Goal: Check status: Check status

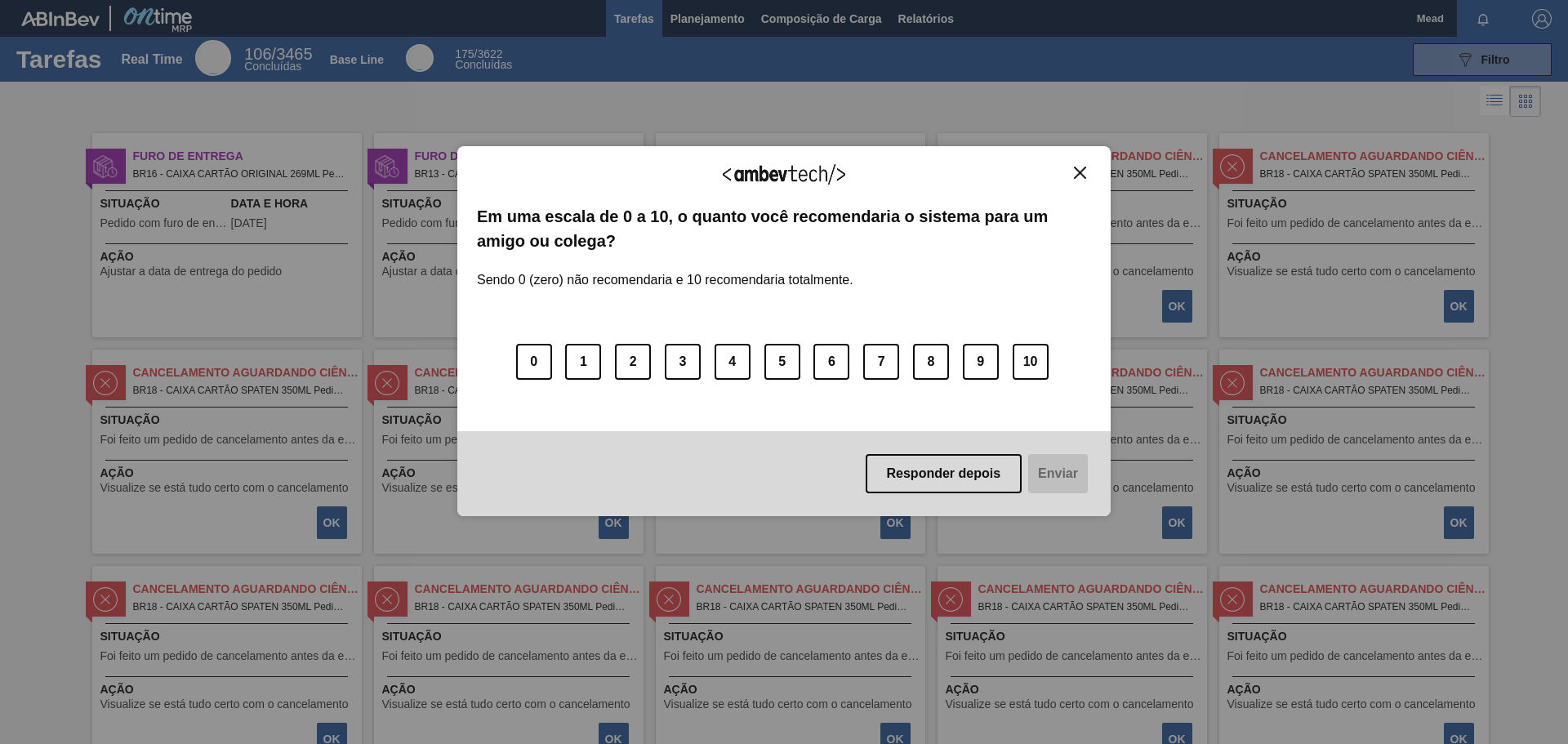
click at [1082, 171] on img "Close" at bounding box center [1079, 172] width 12 height 12
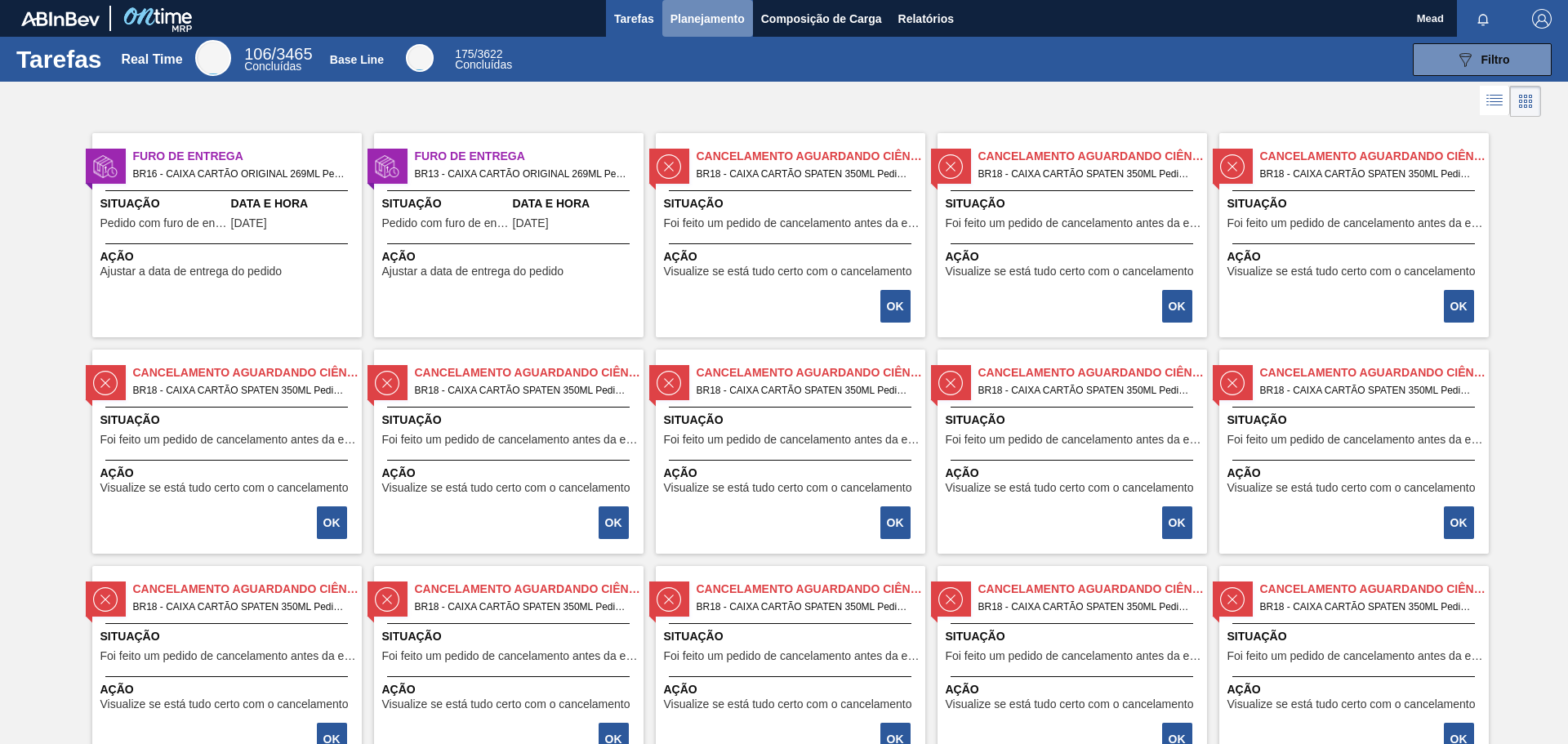
click at [697, 15] on span "Planejamento" at bounding box center [707, 18] width 74 height 19
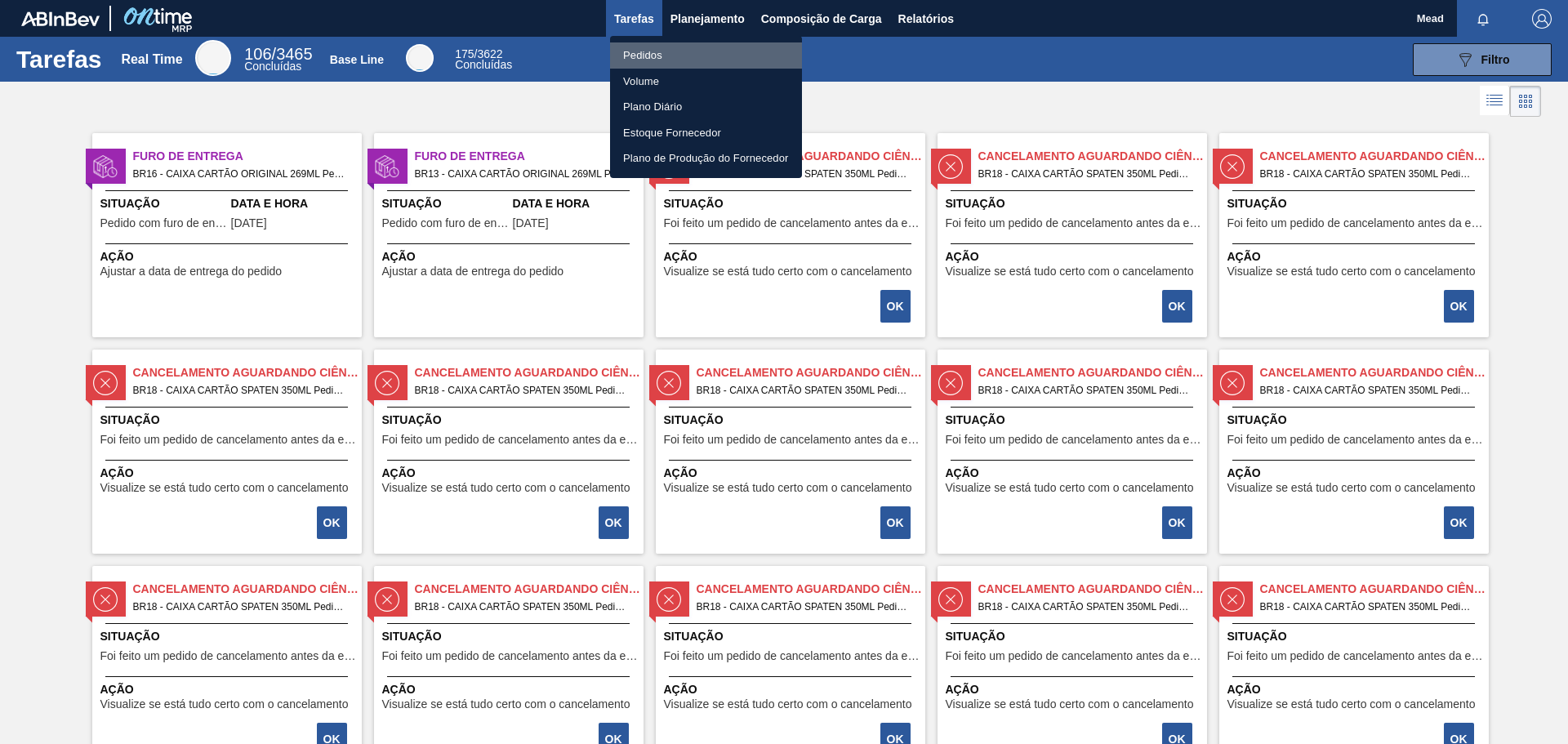
click at [648, 54] on li "Pedidos" at bounding box center [705, 55] width 192 height 26
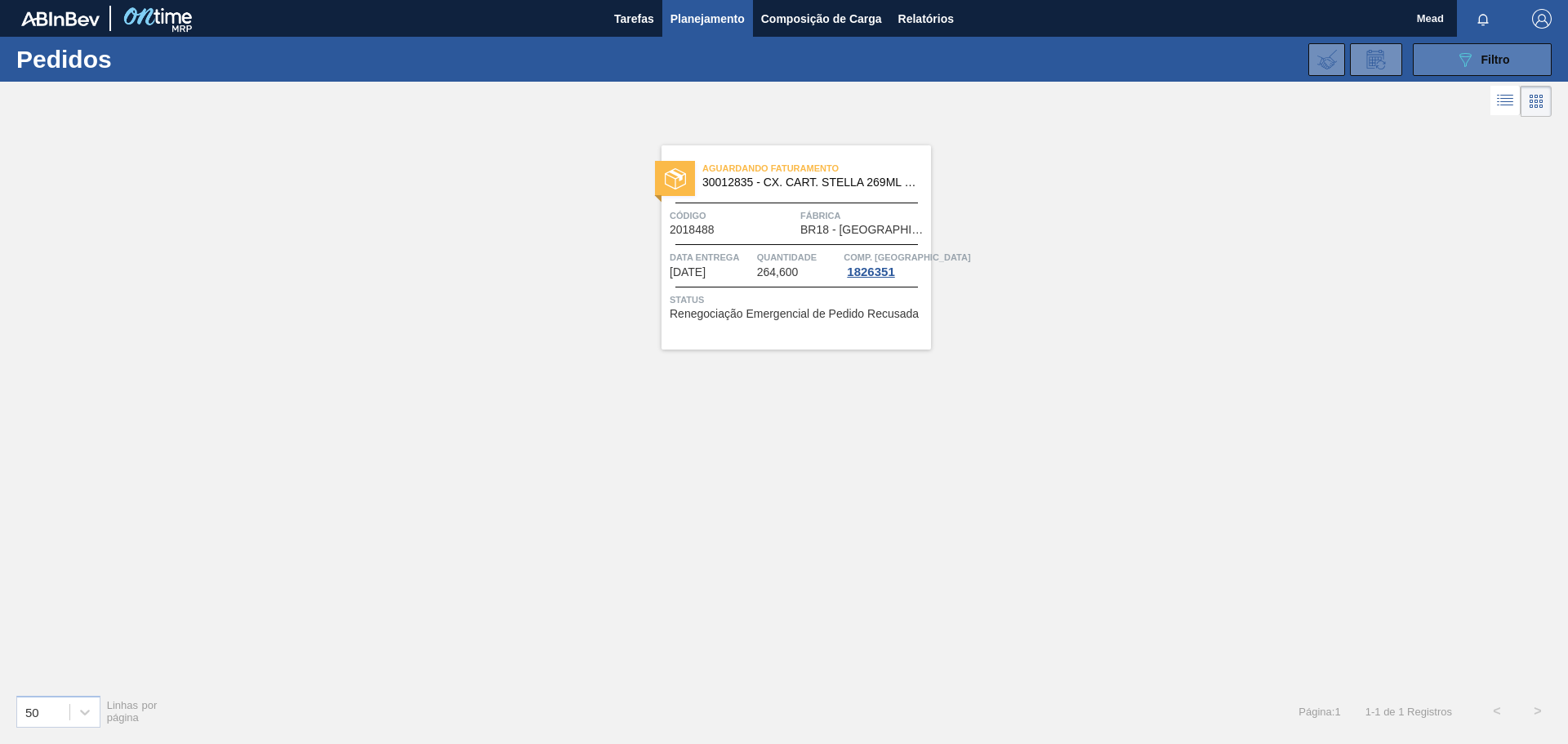
click at [1461, 62] on icon "089F7B8B-B2A5-4AFE-B5C0-19BA573D28AC" at bounding box center [1464, 59] width 19 height 19
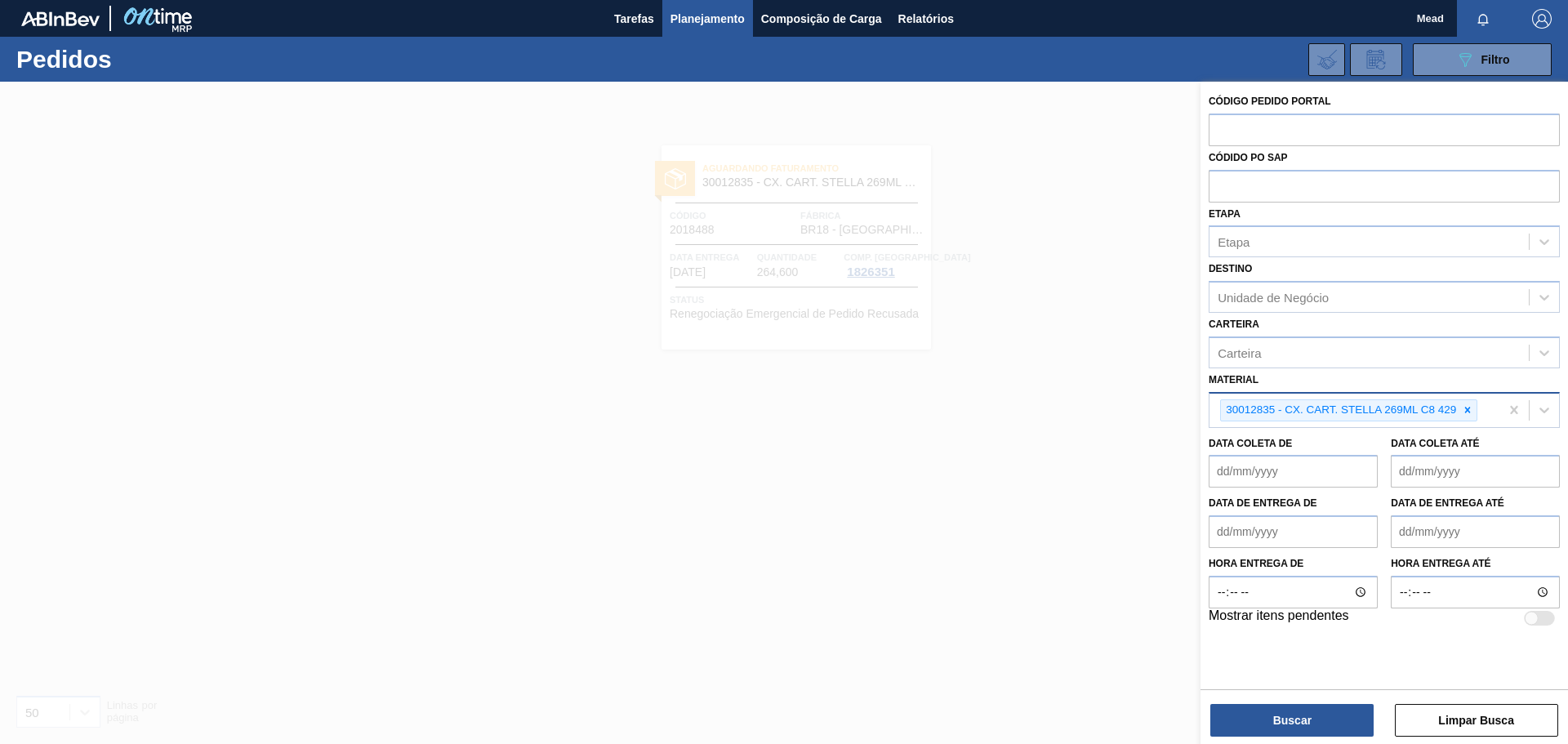
click at [1468, 410] on icon at bounding box center [1468, 411] width 6 height 6
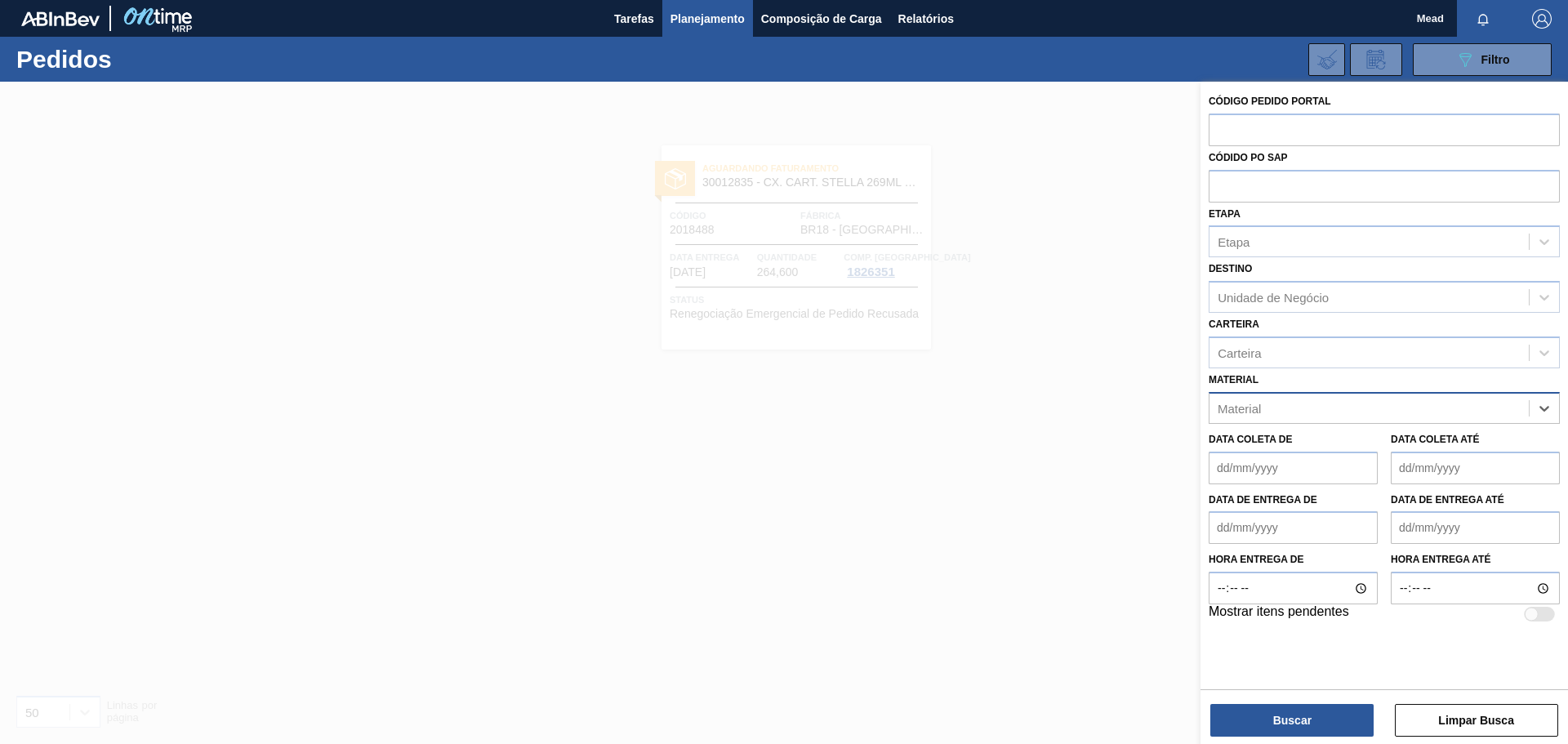
click at [1322, 410] on div "Material" at bounding box center [1370, 408] width 320 height 24
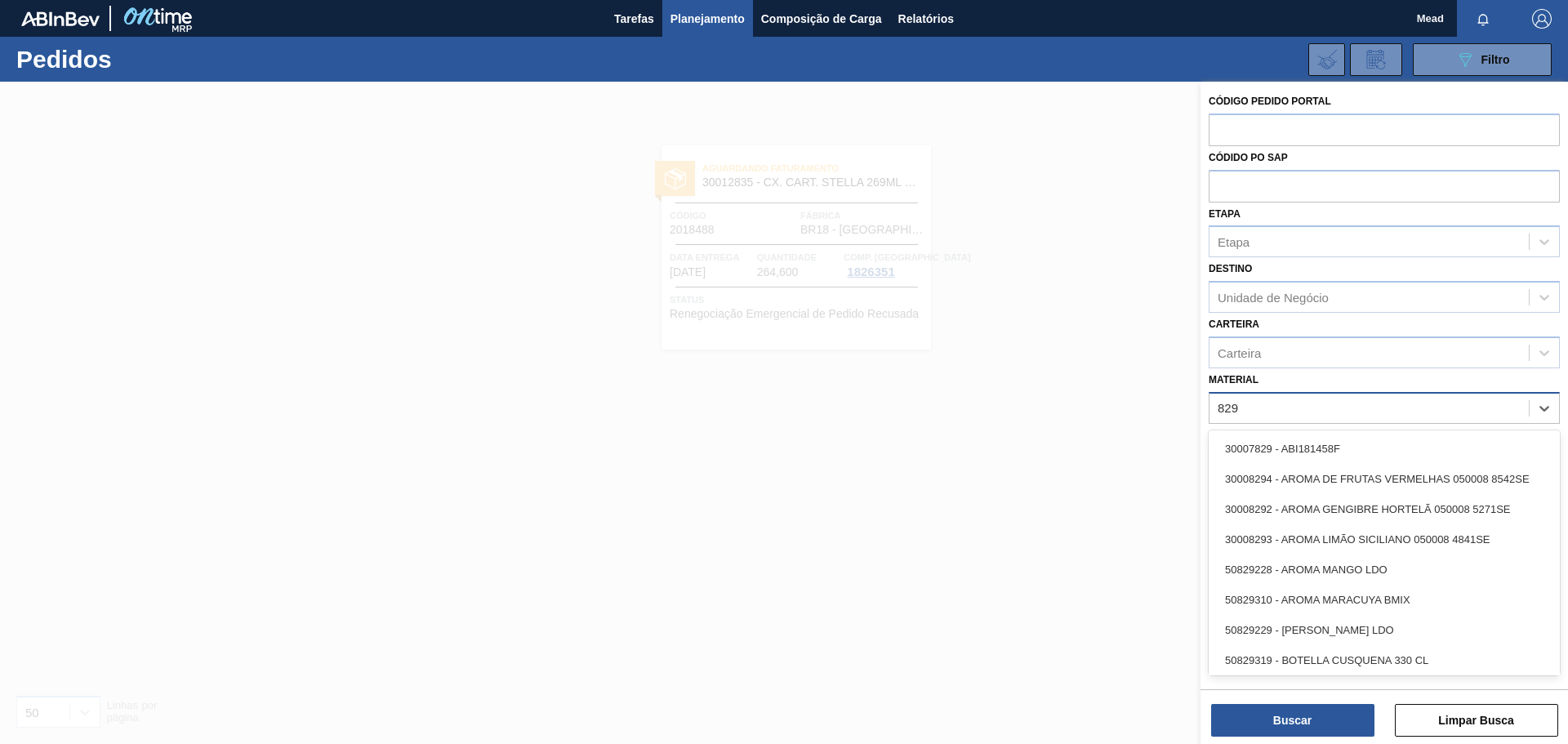
type input "8294"
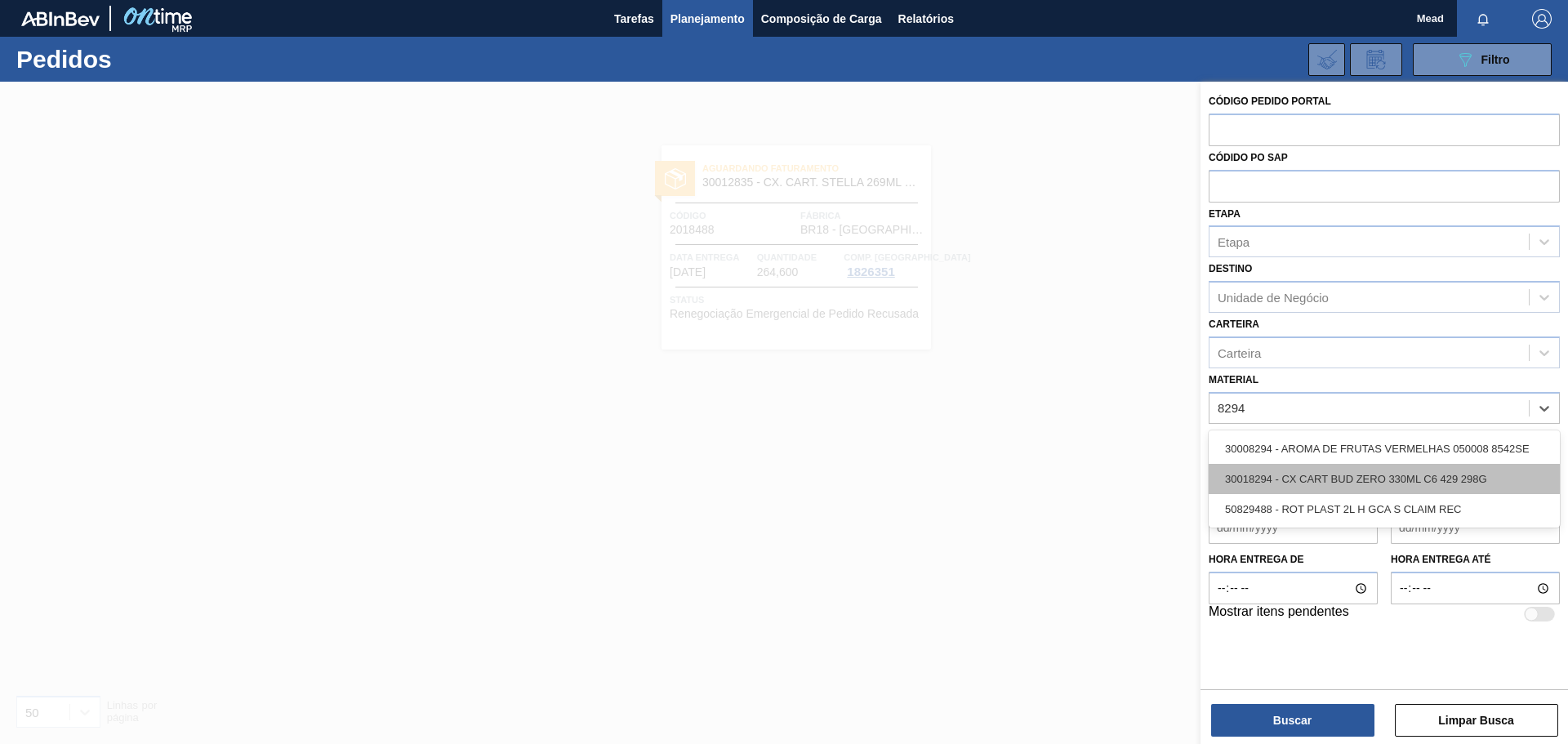
click at [1323, 468] on div "30018294 - CX CART BUD ZERO 330ML C6 429 298G" at bounding box center [1384, 479] width 351 height 30
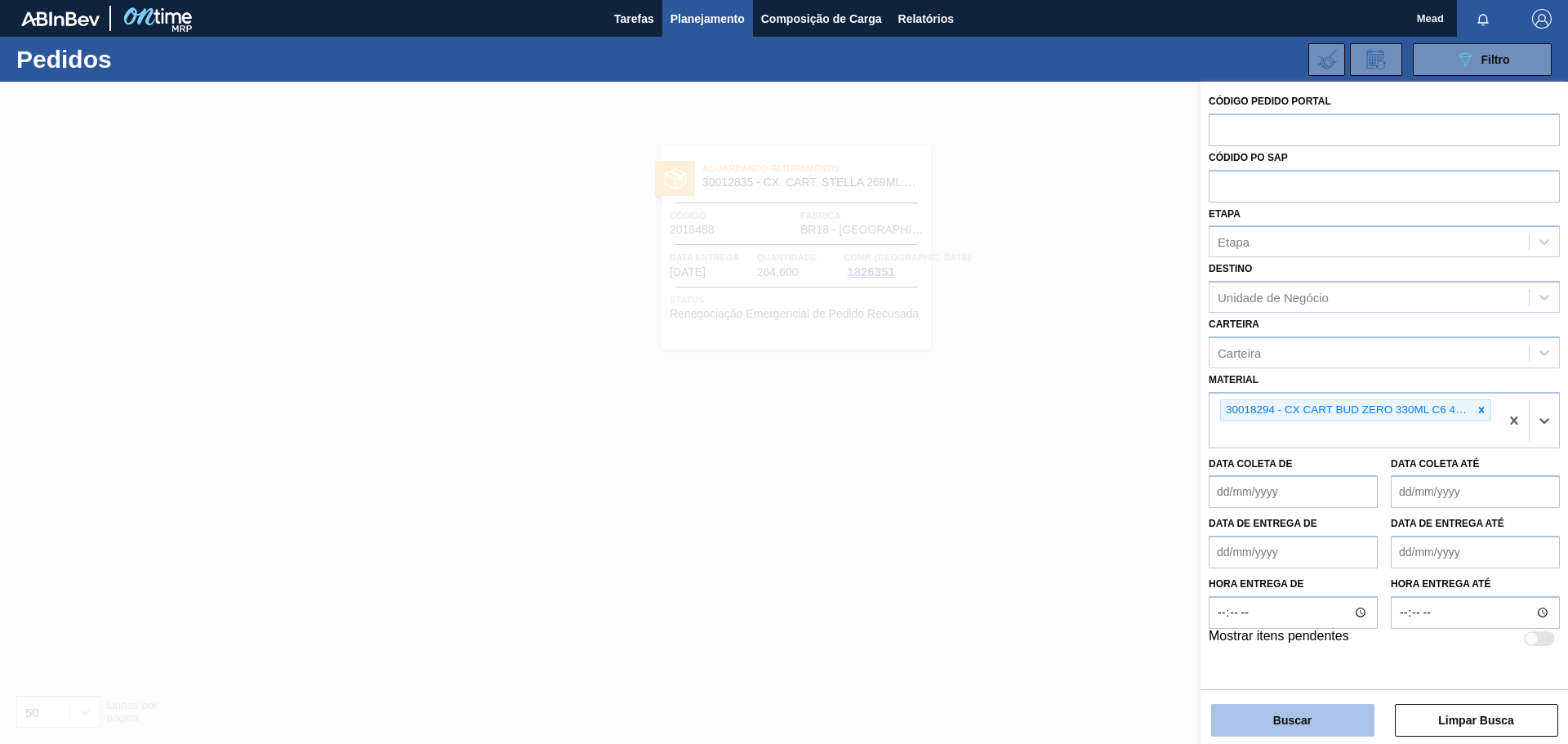
click at [1263, 718] on button "Buscar" at bounding box center [1293, 720] width 164 height 33
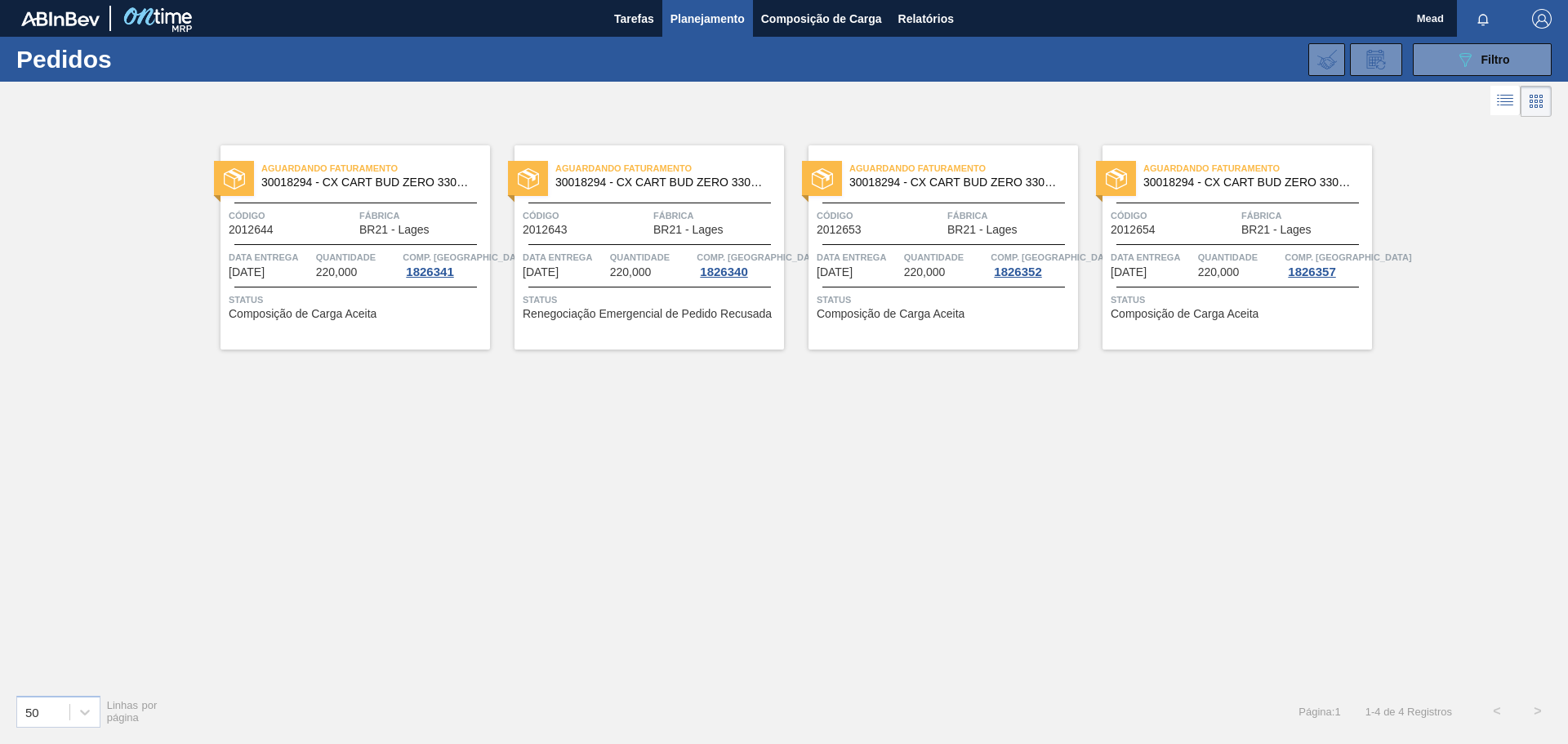
click at [394, 282] on div "Aguardando Faturamento 30018294 - CX CART BUD ZERO 330ML C6 429 298G Código 201…" at bounding box center [355, 247] width 269 height 204
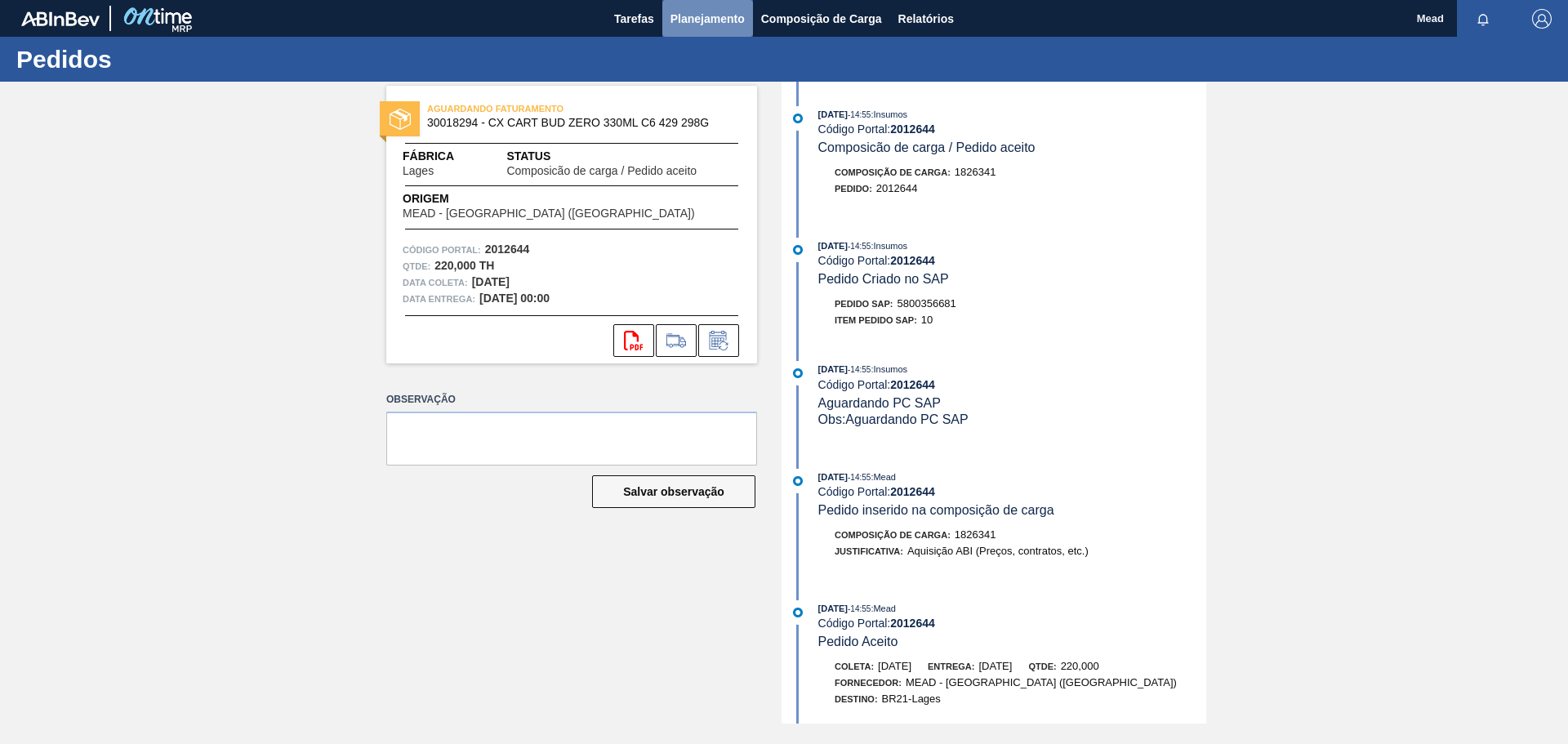
click at [714, 18] on span "Planejamento" at bounding box center [707, 18] width 74 height 19
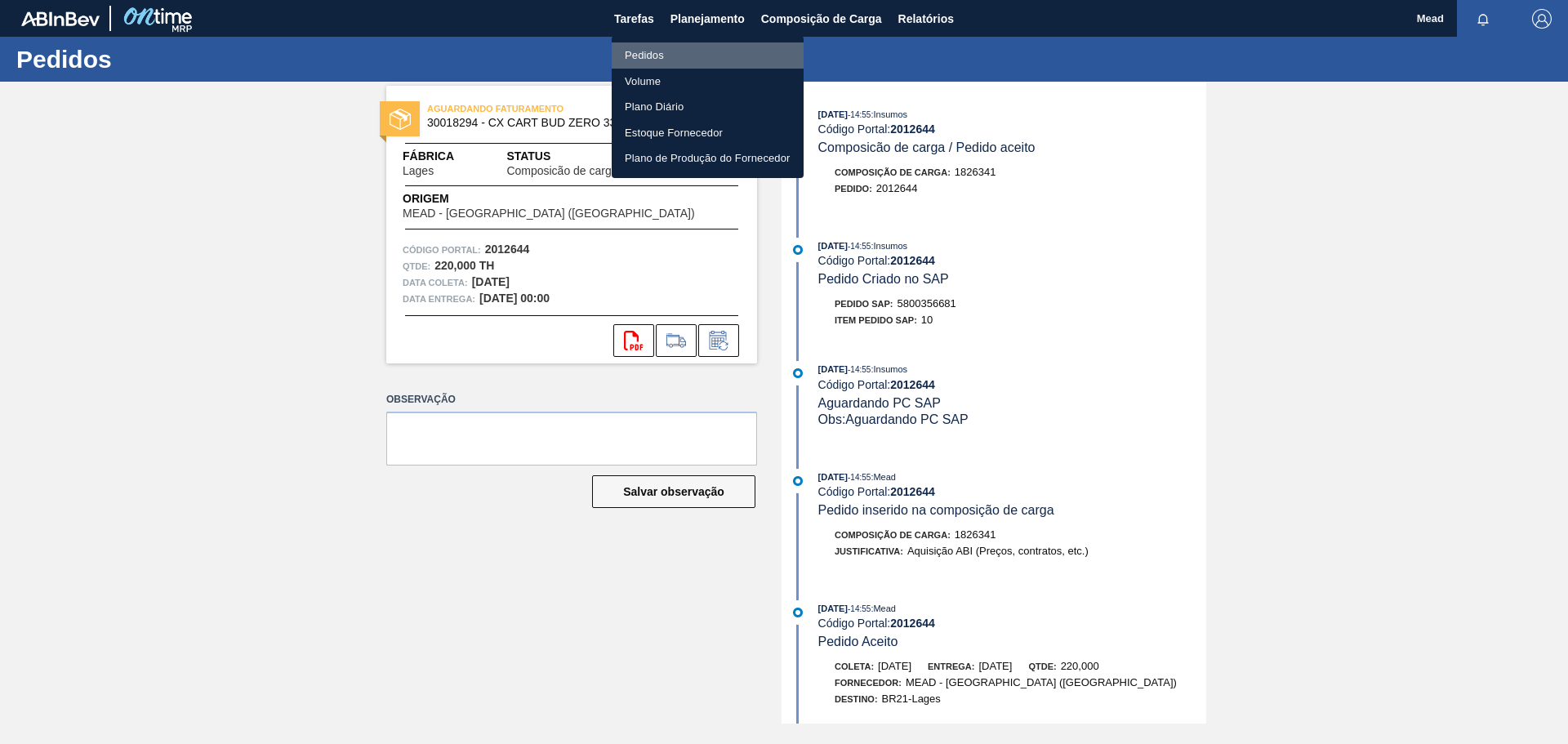
drag, startPoint x: 646, startPoint y: 55, endPoint x: 638, endPoint y: 62, distance: 10.6
click at [646, 55] on li "Pedidos" at bounding box center [707, 55] width 192 height 26
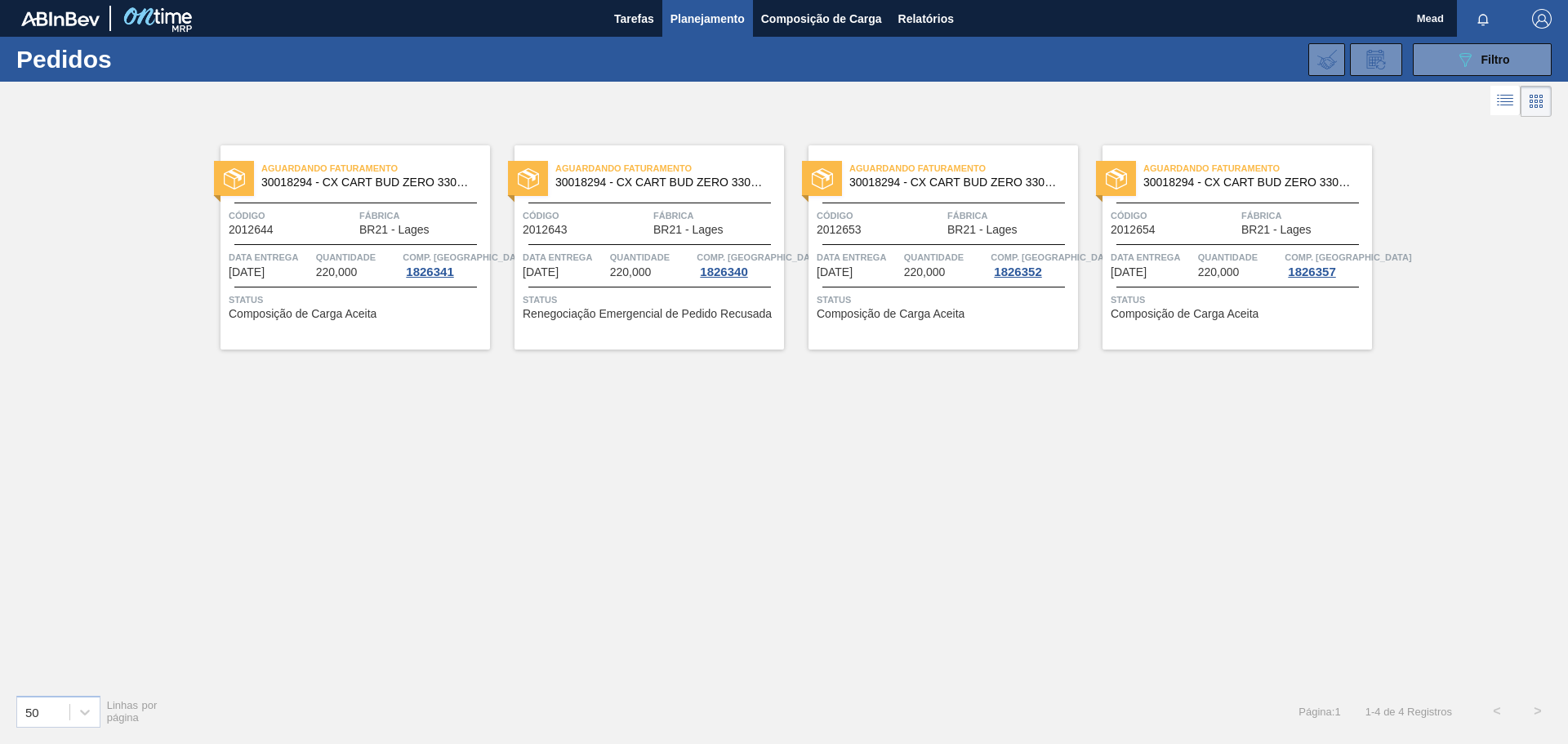
click at [601, 288] on div "Aguardando Faturamento 30018294 - CX CART BUD ZERO 330ML C6 429 298G Código 201…" at bounding box center [649, 247] width 269 height 204
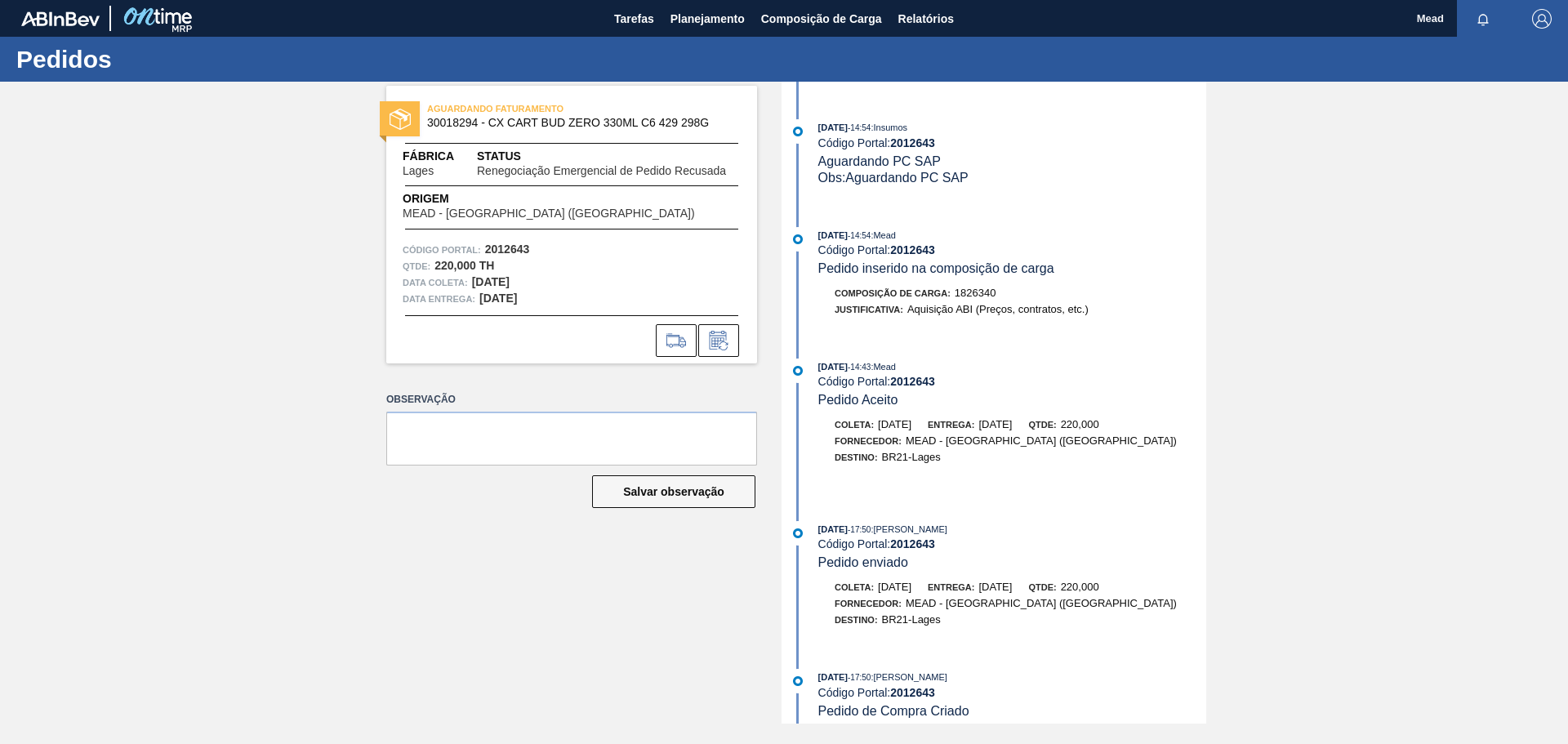
scroll to position [295, 0]
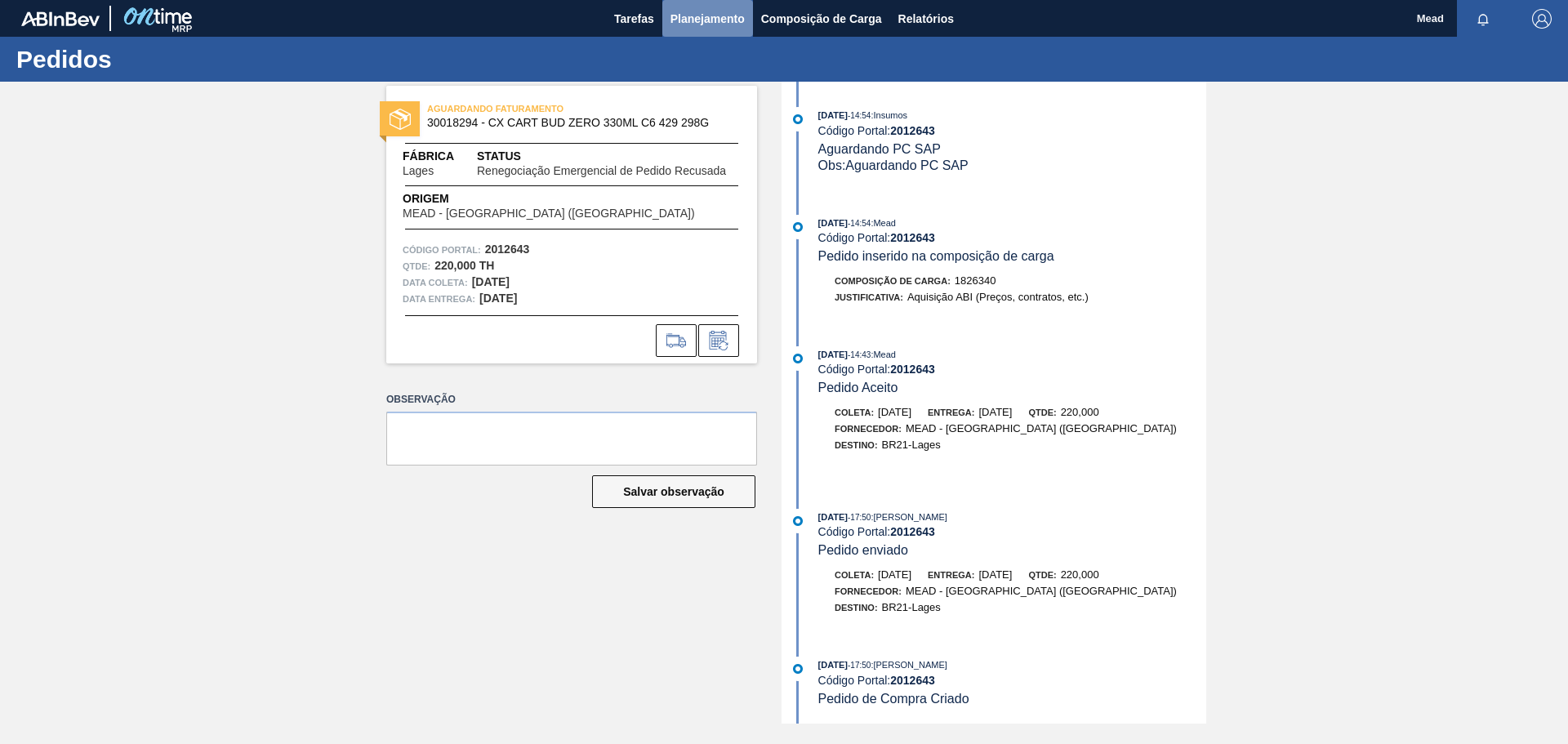
click at [704, 22] on span "Planejamento" at bounding box center [707, 18] width 74 height 19
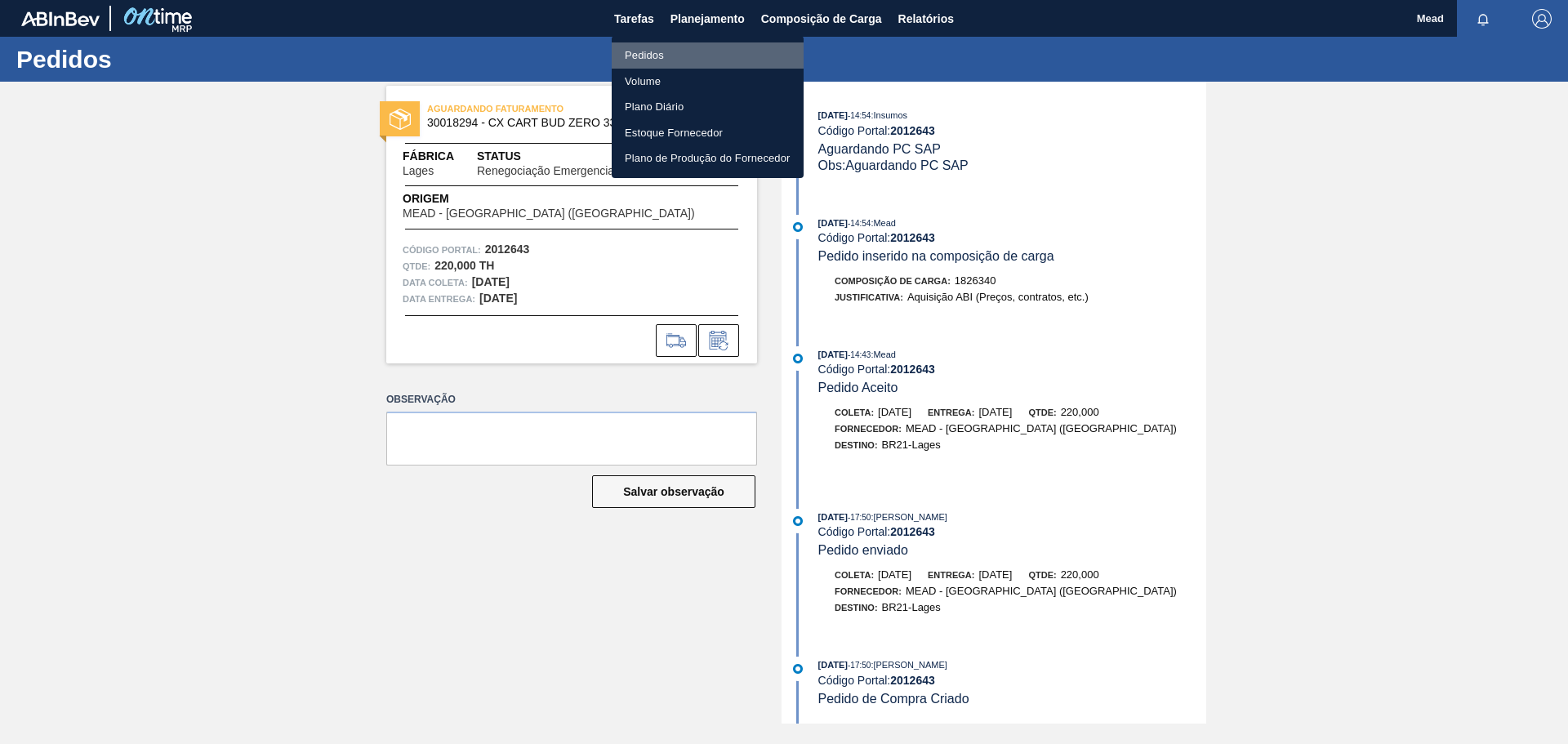
click at [652, 51] on li "Pedidos" at bounding box center [707, 55] width 192 height 26
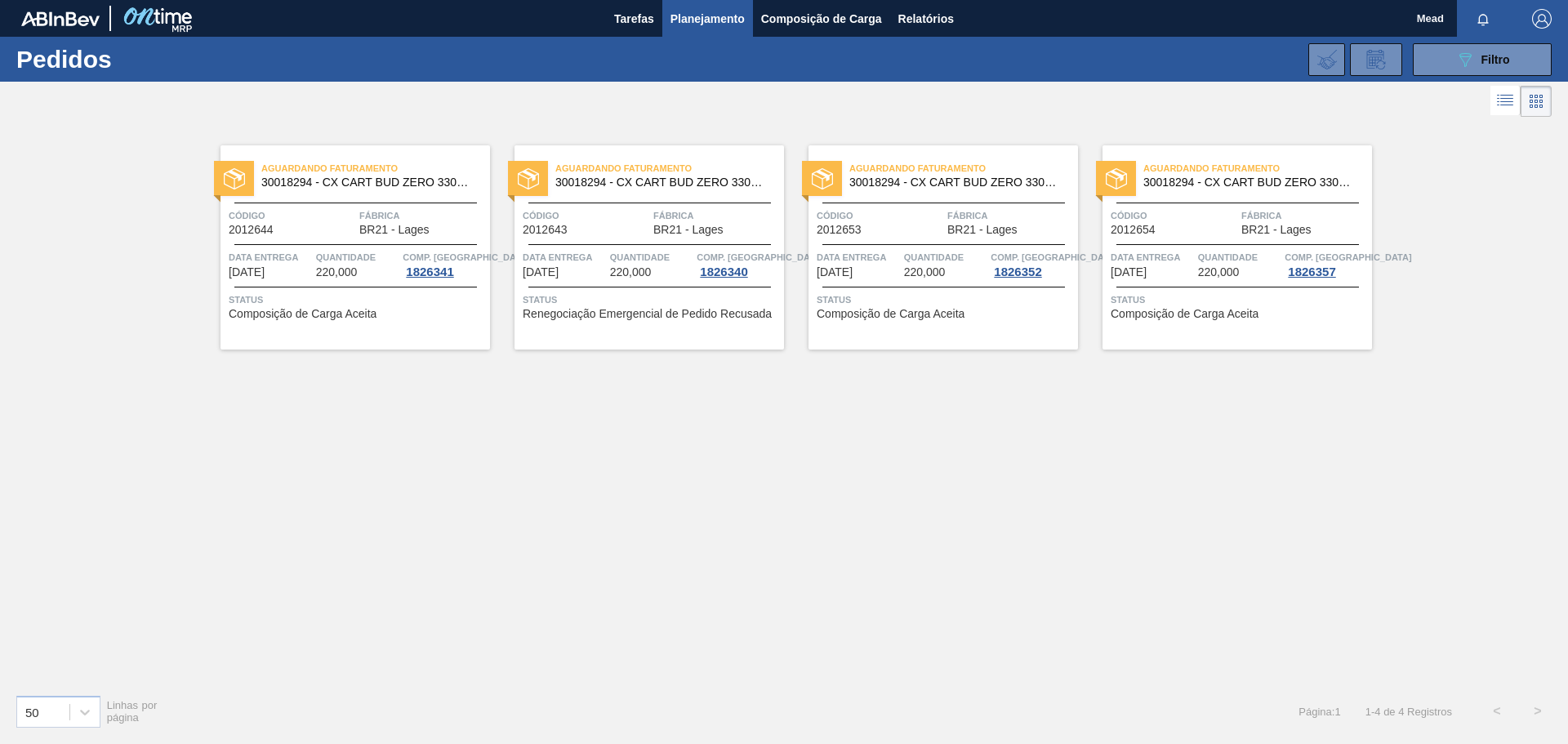
click at [406, 282] on div "Aguardando Faturamento 30018294 - CX CART BUD ZERO 330ML C6 429 298G Código 201…" at bounding box center [355, 247] width 269 height 204
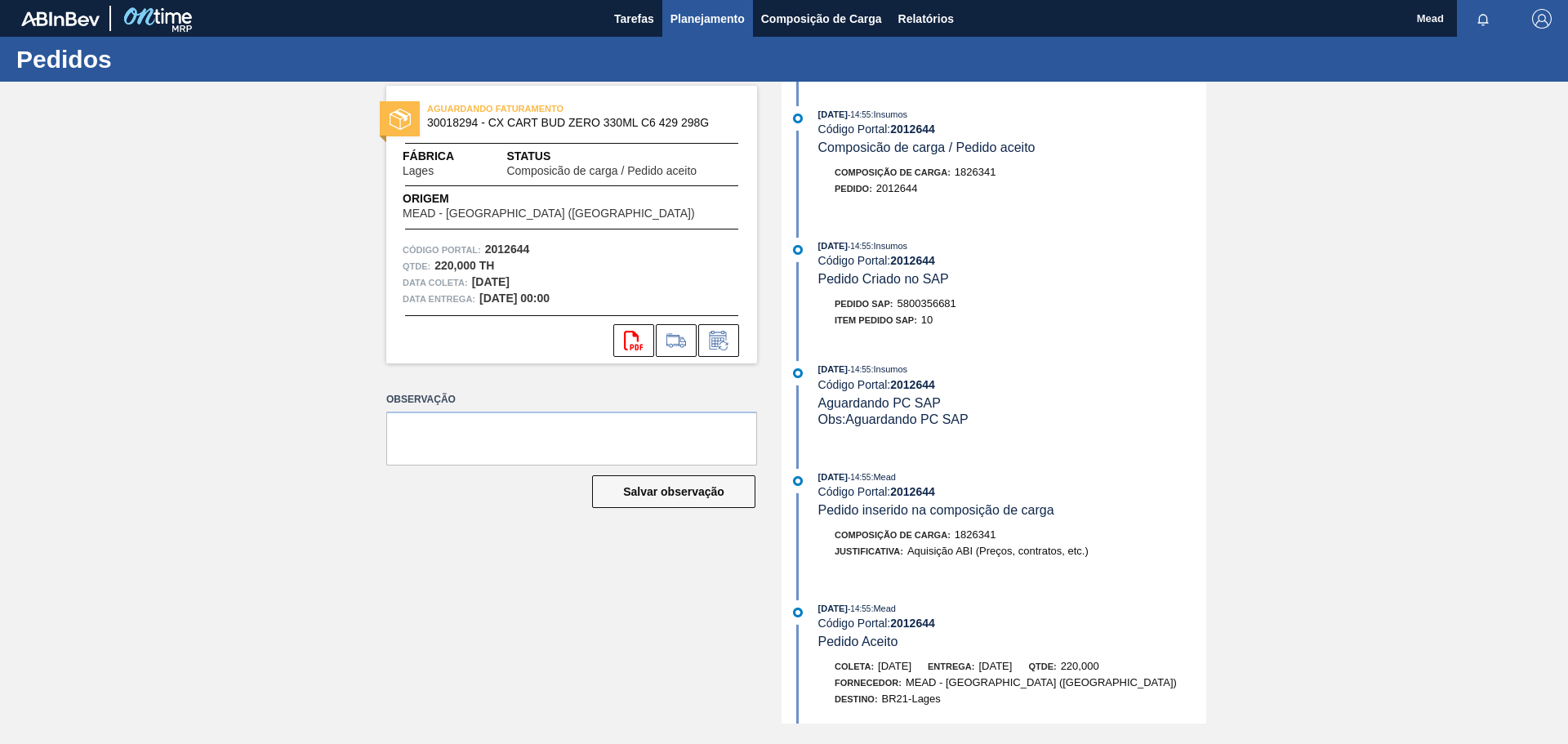
click at [707, 19] on span "Planejamento" at bounding box center [707, 18] width 74 height 19
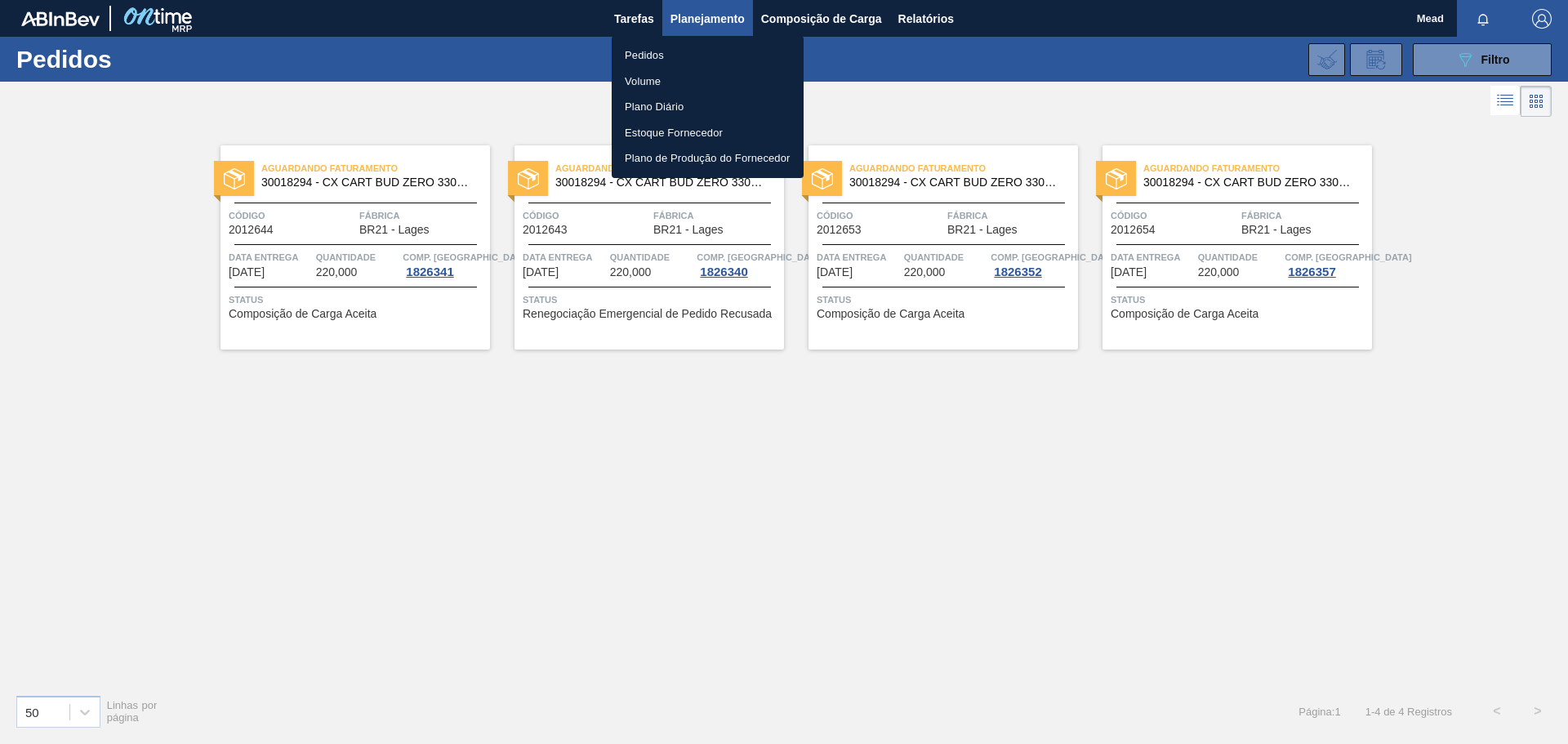
click at [594, 273] on div at bounding box center [784, 372] width 1568 height 744
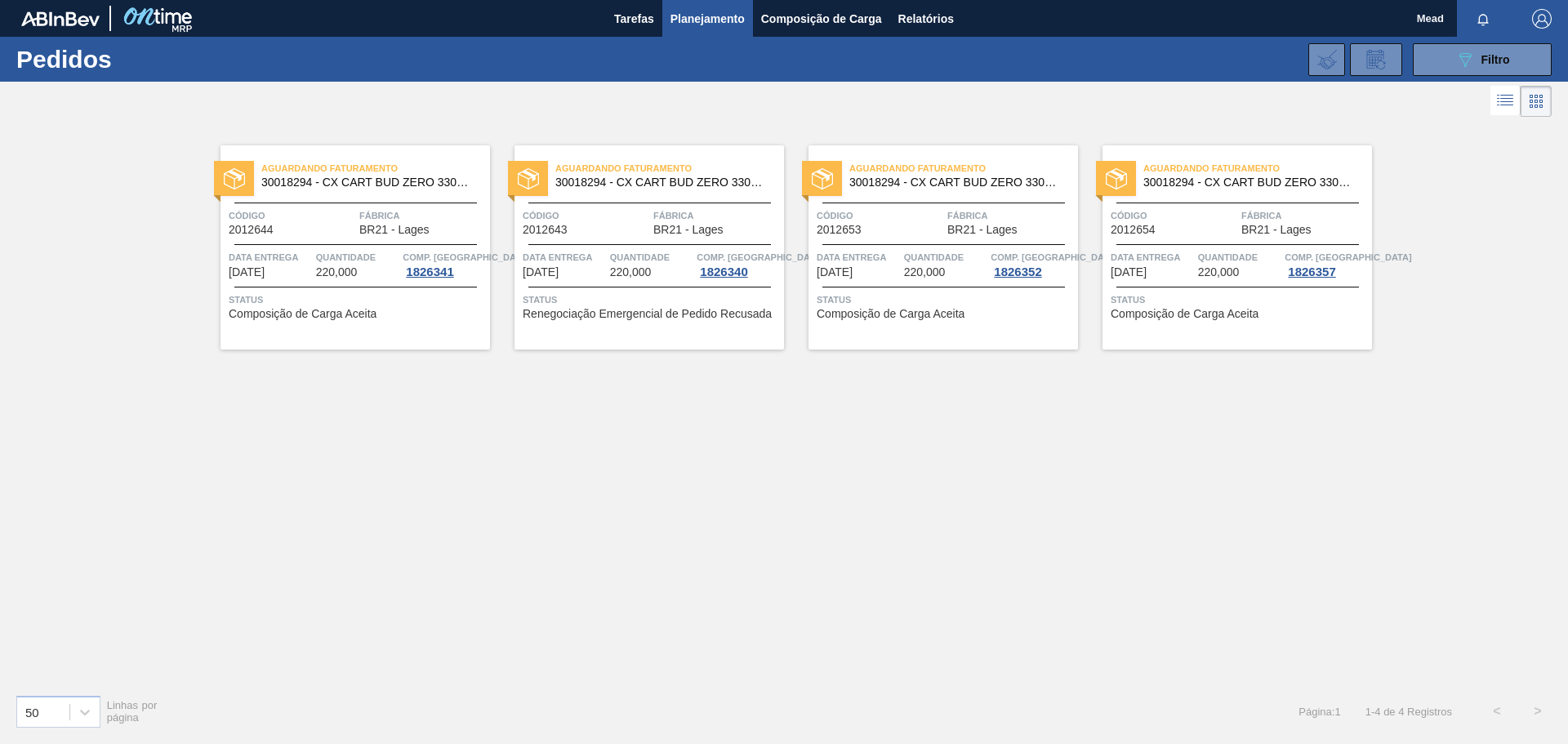
click at [599, 276] on div "Data entrega [DATE]" at bounding box center [564, 264] width 84 height 29
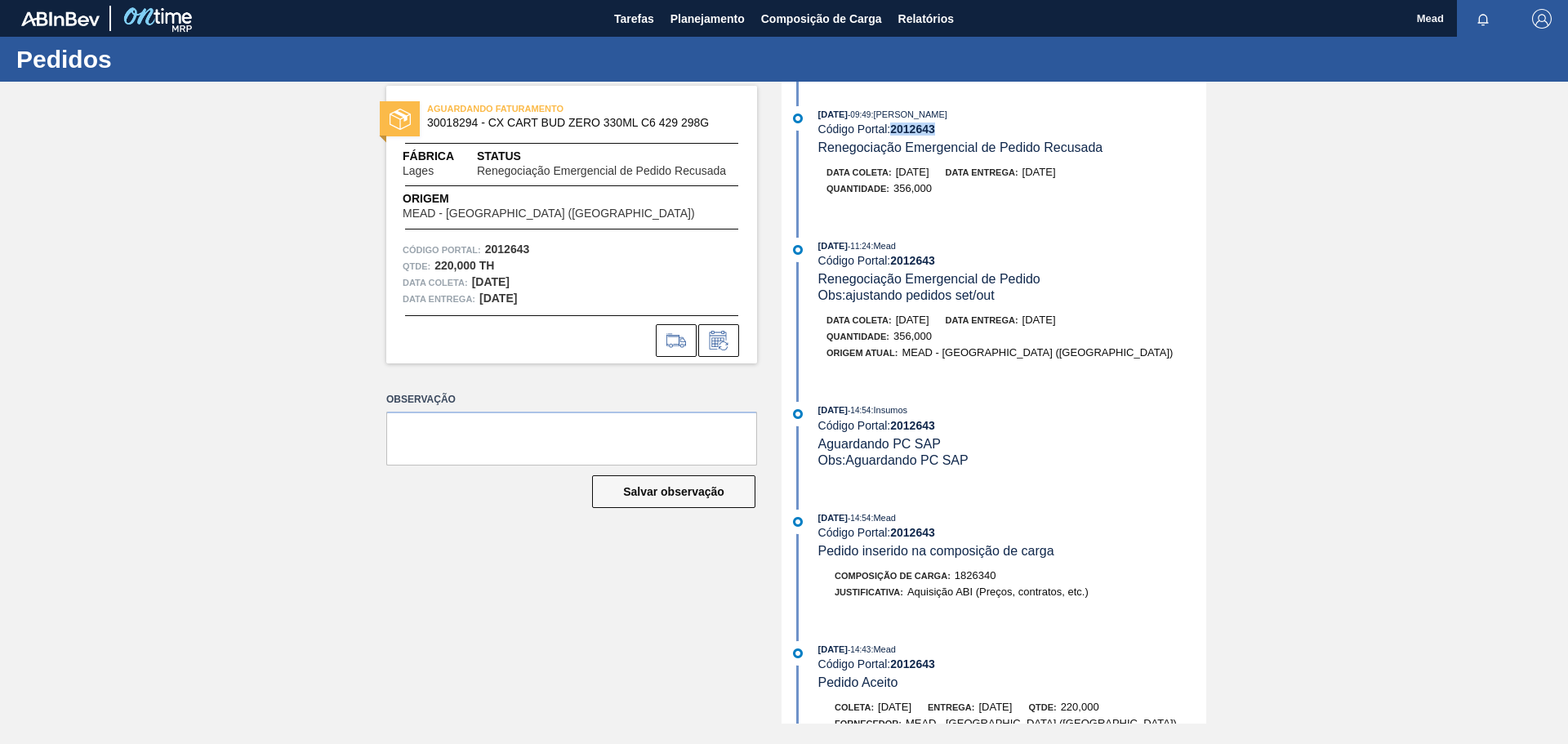
drag, startPoint x: 894, startPoint y: 130, endPoint x: 970, endPoint y: 133, distance: 76.1
click at [970, 133] on div "Código Portal: 2012643" at bounding box center [1012, 129] width 388 height 13
copy strong "2012643"
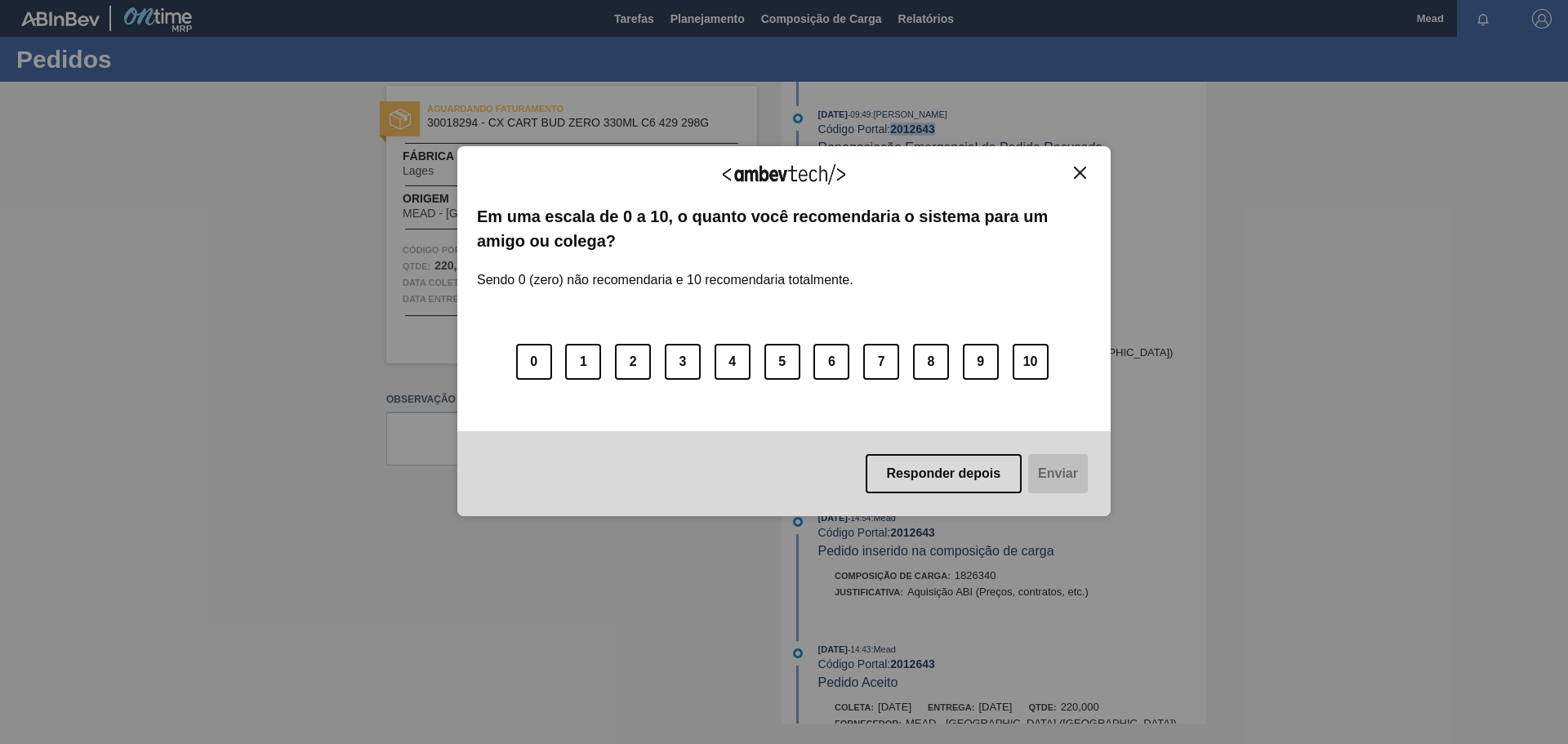
click at [1080, 172] on img "Close" at bounding box center [1079, 172] width 12 height 12
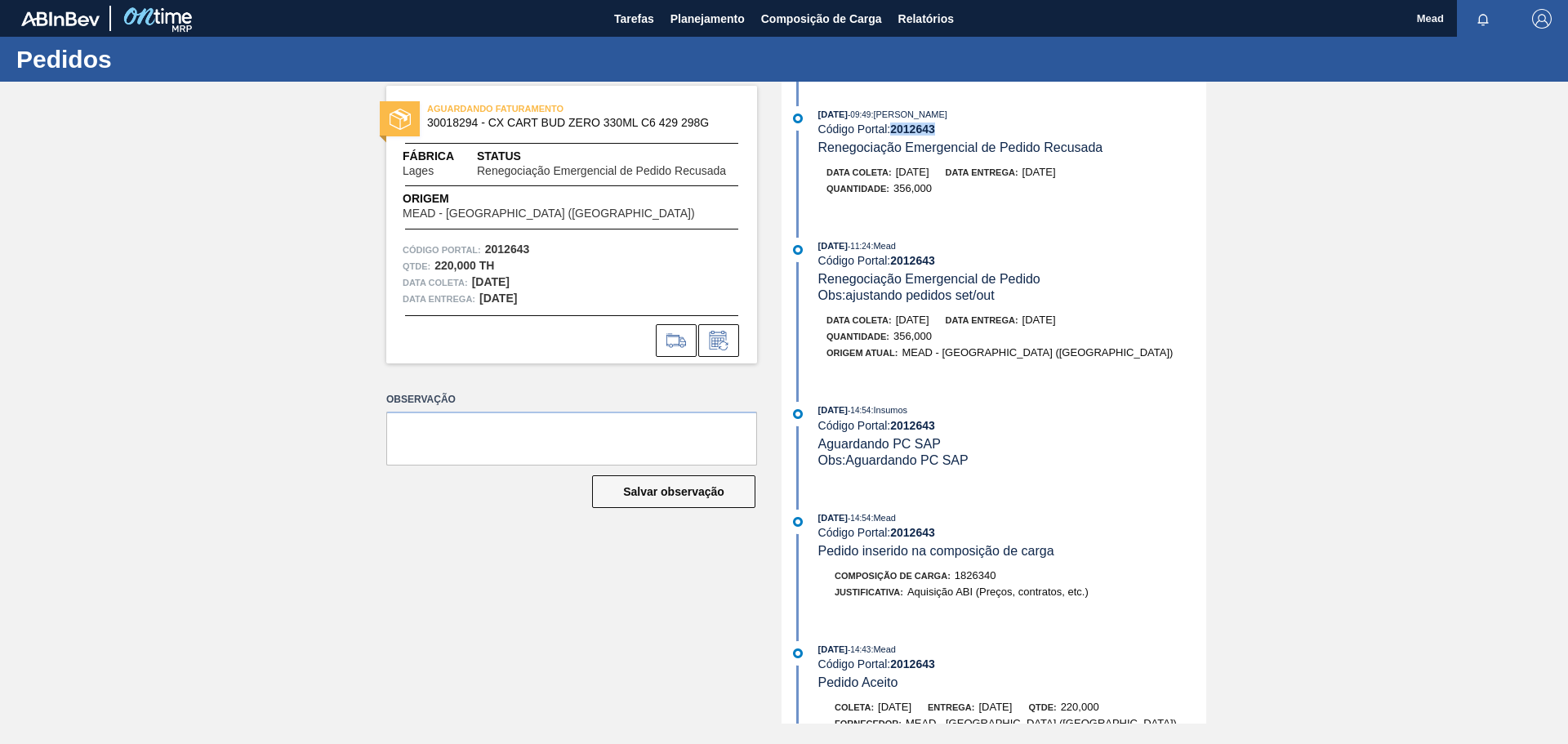
click at [973, 127] on div "Código Portal: 2012643" at bounding box center [1012, 129] width 388 height 13
drag, startPoint x: 891, startPoint y: 130, endPoint x: 968, endPoint y: 124, distance: 77.2
click at [968, 124] on div "Código Portal: 2012643" at bounding box center [1012, 129] width 388 height 13
copy div "2012643"
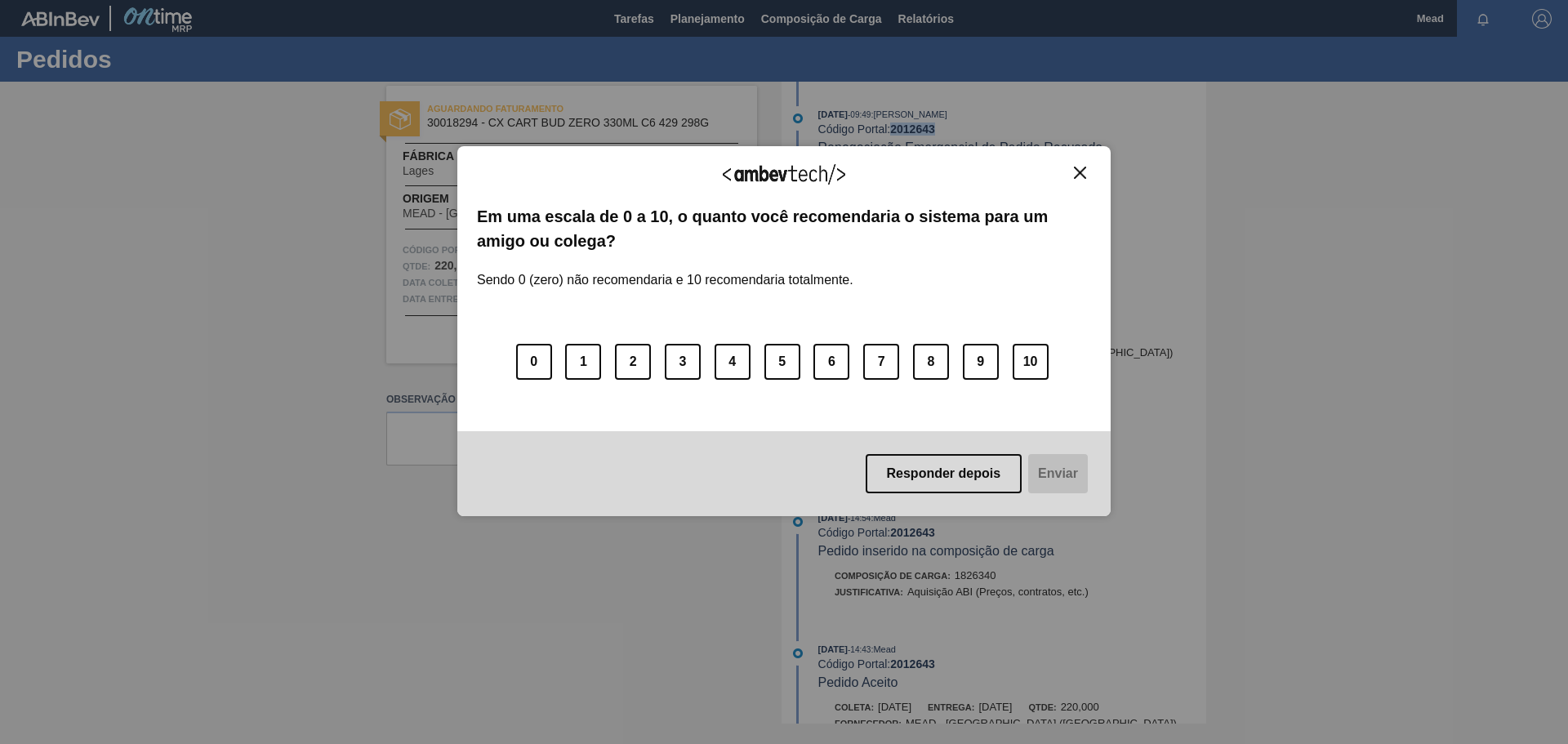
click at [1081, 170] on img "Close" at bounding box center [1079, 172] width 12 height 12
click at [1077, 175] on img "Close" at bounding box center [1079, 172] width 12 height 12
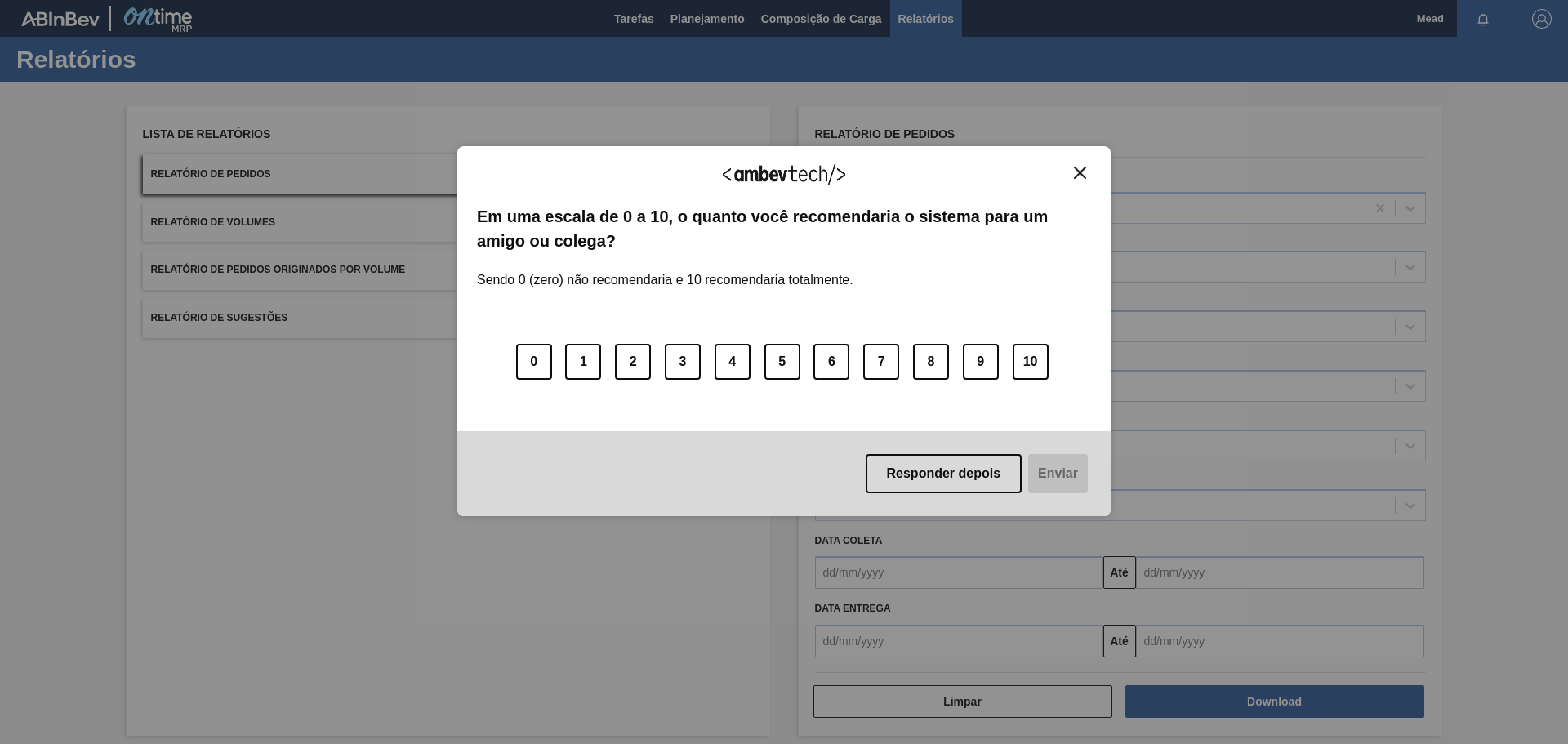
drag, startPoint x: 1080, startPoint y: 176, endPoint x: 761, endPoint y: 97, distance: 328.6
click at [1079, 175] on img "Close" at bounding box center [1079, 172] width 12 height 12
